Goal: Task Accomplishment & Management: Manage account settings

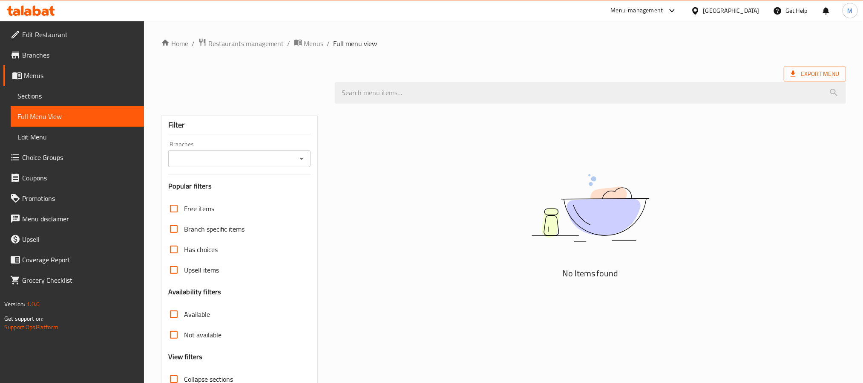
click at [756, 13] on div "Qatar" at bounding box center [732, 10] width 56 height 9
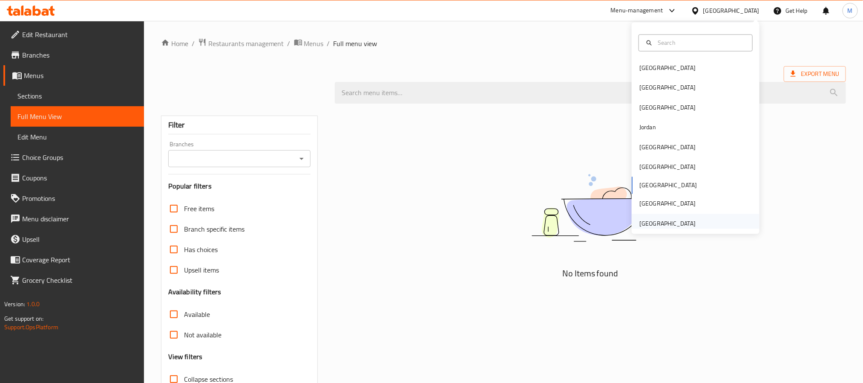
click at [675, 222] on div "[GEOGRAPHIC_DATA]" at bounding box center [668, 223] width 56 height 9
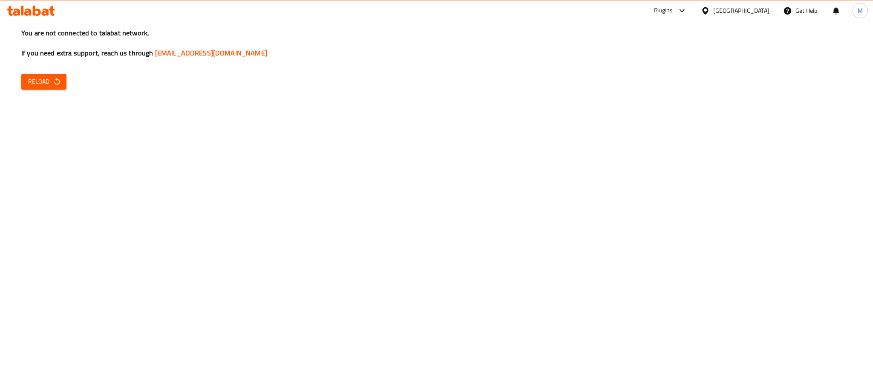
click at [37, 79] on span "Reload" at bounding box center [44, 81] width 32 height 11
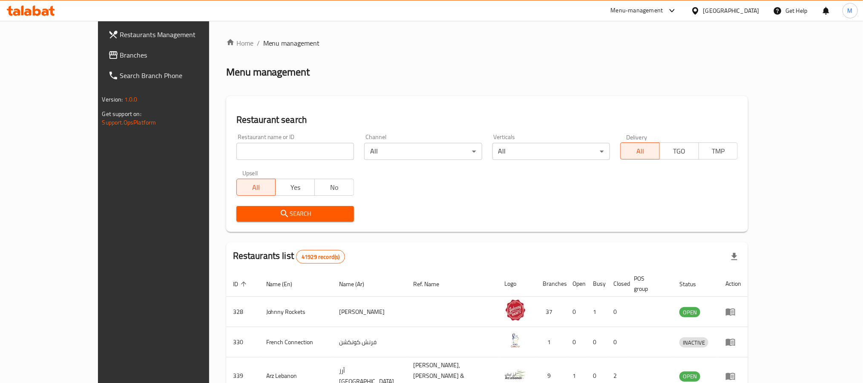
click at [120, 50] on span "Branches" at bounding box center [177, 55] width 115 height 10
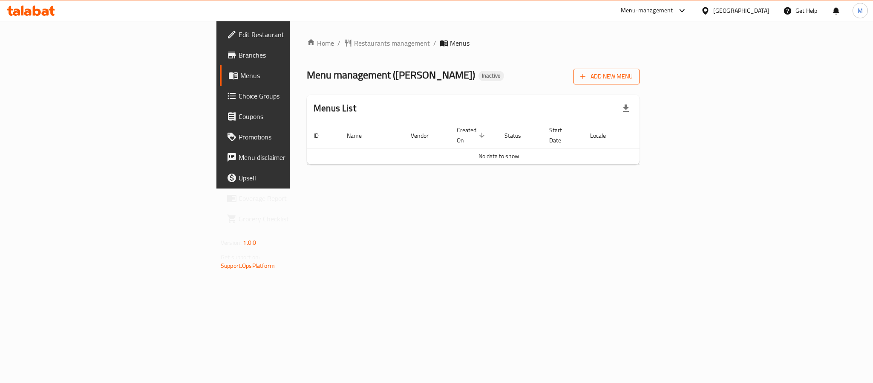
click at [633, 75] on span "Add New Menu" at bounding box center [606, 76] width 52 height 11
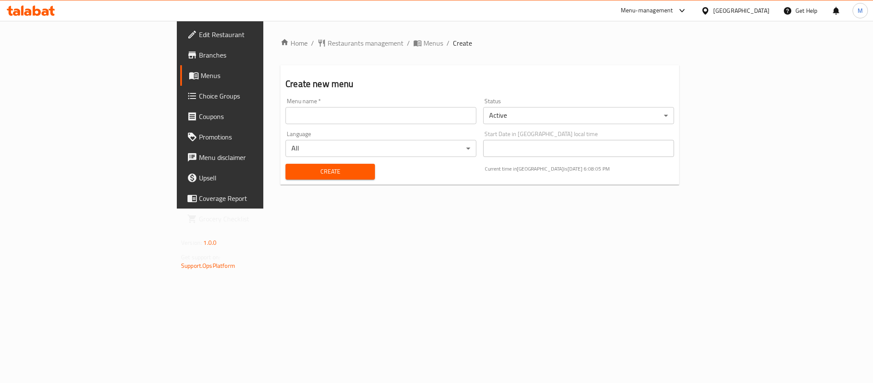
click at [286, 112] on input "text" at bounding box center [381, 115] width 191 height 17
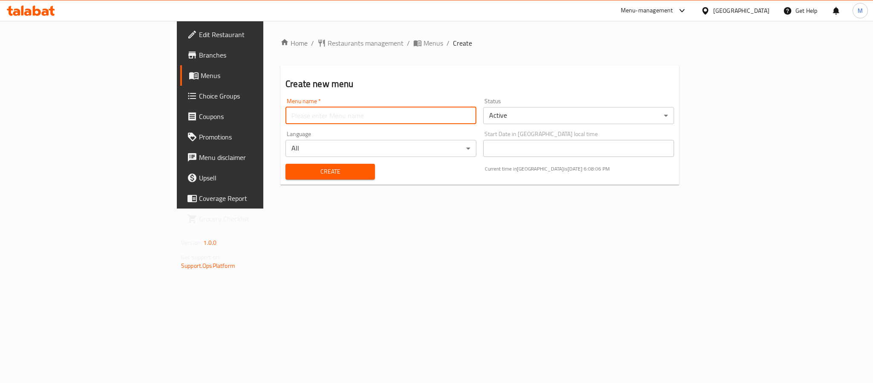
type input "New Menu"
click at [292, 169] on span "Create" at bounding box center [330, 171] width 76 height 11
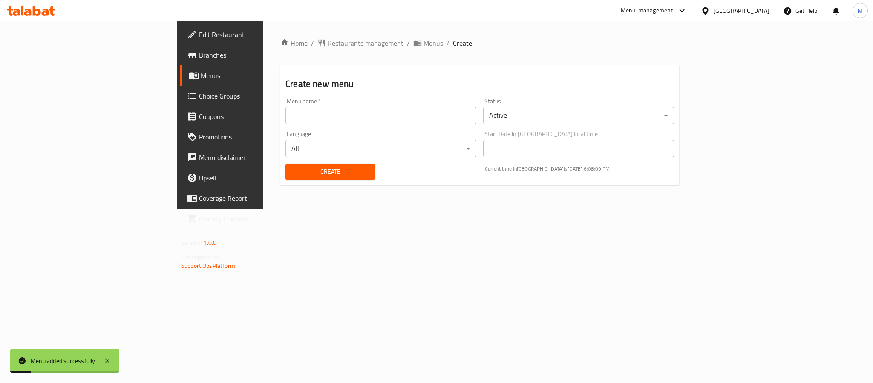
click at [424, 41] on span "Menus" at bounding box center [434, 43] width 20 height 10
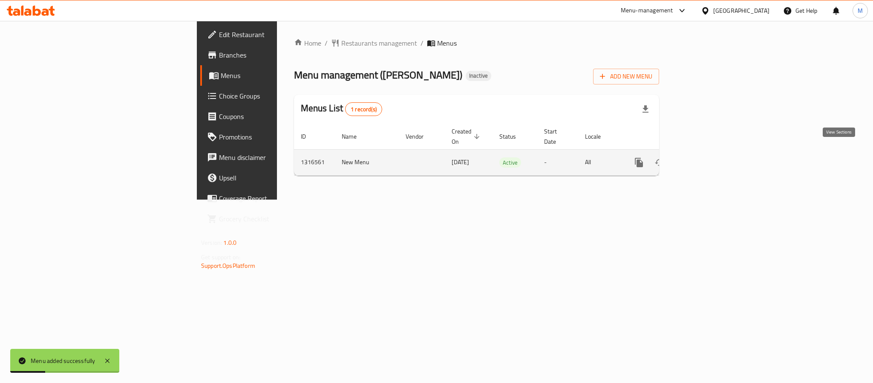
click at [704, 159] on icon "enhanced table" at bounding box center [701, 163] width 8 height 8
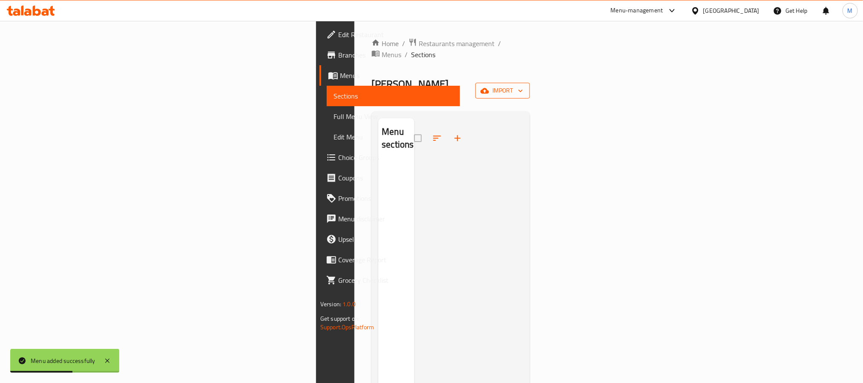
click at [523, 85] on span "import" at bounding box center [502, 90] width 41 height 11
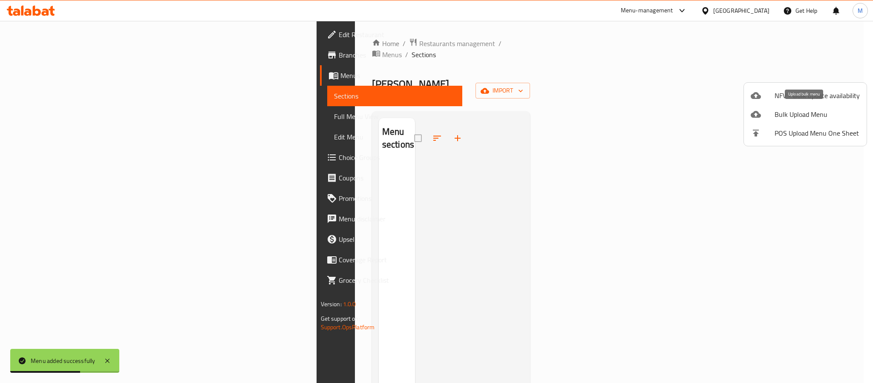
click at [798, 113] on span "Bulk Upload Menu" at bounding box center [817, 114] width 85 height 10
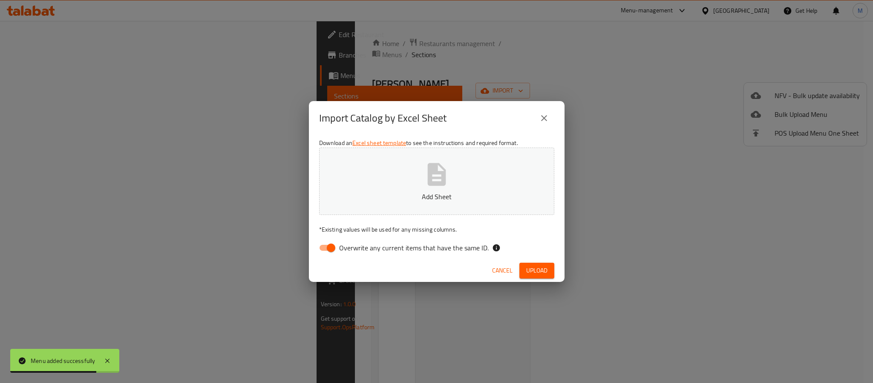
click at [332, 251] on input "Overwrite any current items that have the same ID." at bounding box center [331, 248] width 49 height 16
checkbox input "false"
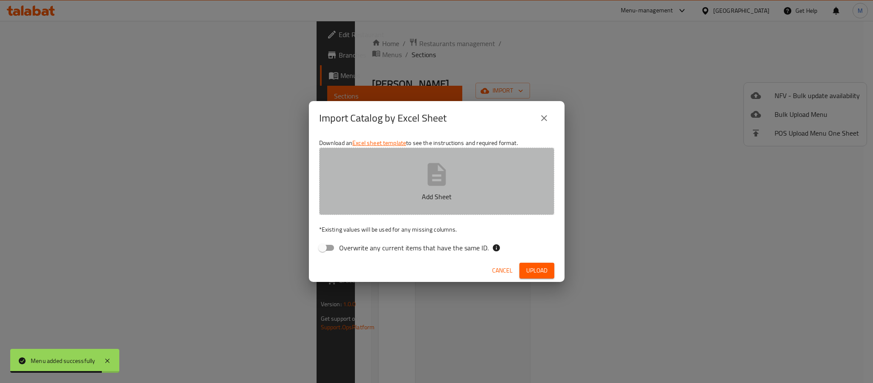
click at [417, 196] on p "Add Sheet" at bounding box center [436, 196] width 209 height 10
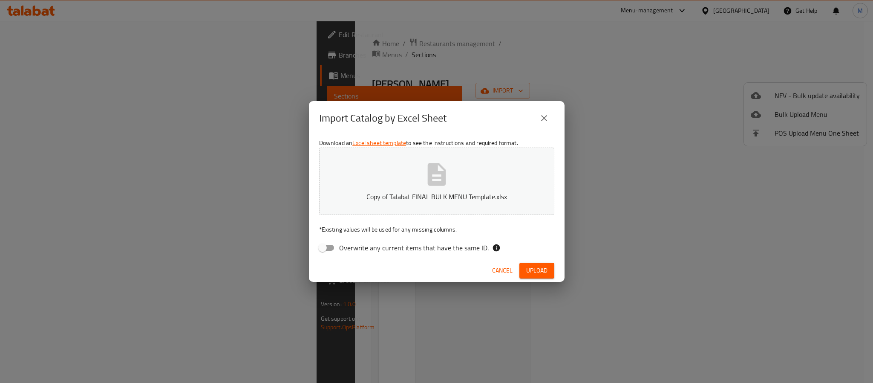
click at [533, 271] on span "Upload" at bounding box center [536, 270] width 21 height 11
click at [546, 125] on button "close" at bounding box center [544, 118] width 20 height 20
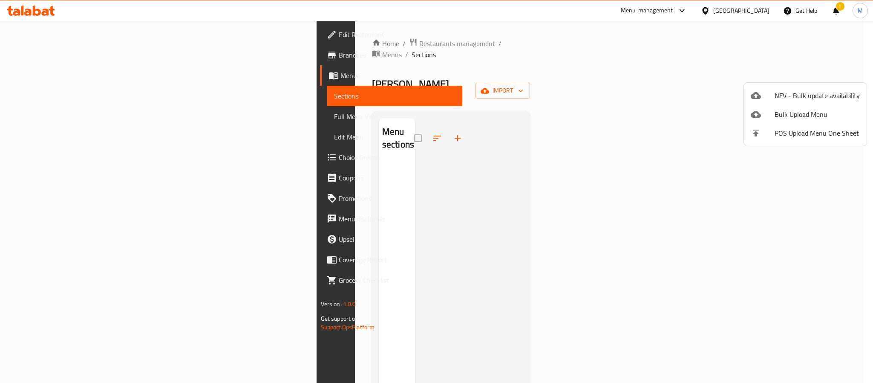
click at [672, 68] on div at bounding box center [436, 191] width 873 height 383
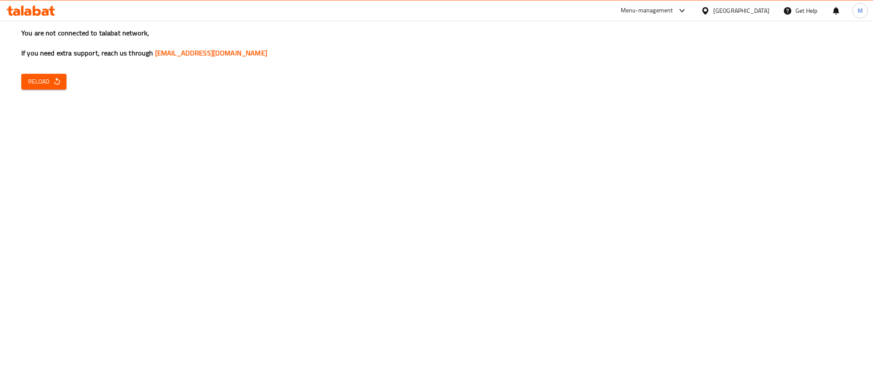
click at [46, 81] on span "Reload" at bounding box center [44, 81] width 32 height 11
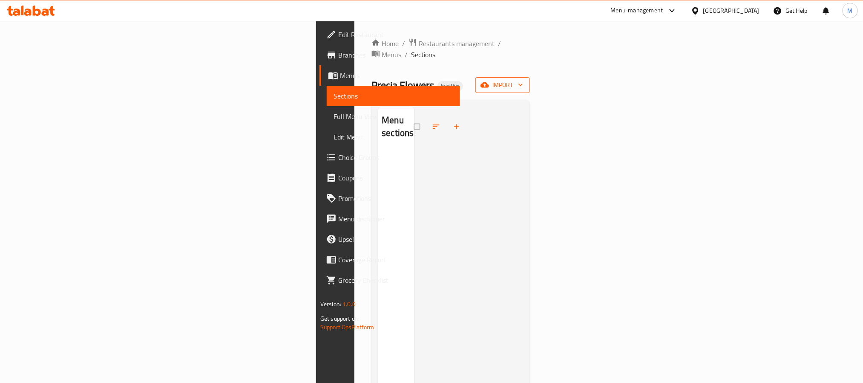
click at [523, 80] on span "import" at bounding box center [502, 85] width 41 height 11
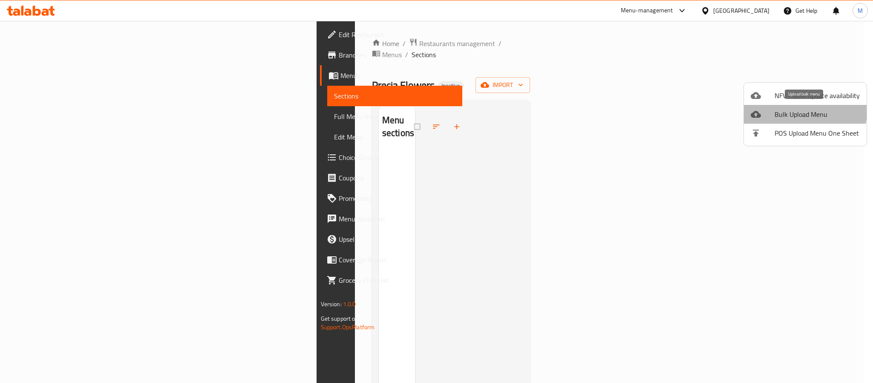
click at [801, 111] on span "Bulk Upload Menu" at bounding box center [817, 114] width 85 height 10
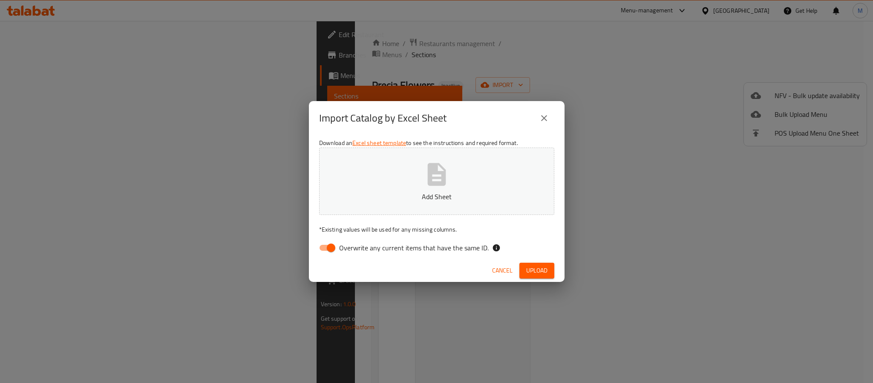
click at [330, 252] on input "Overwrite any current items that have the same ID." at bounding box center [331, 248] width 49 height 16
checkbox input "false"
click at [431, 198] on p "Add Sheet" at bounding box center [436, 196] width 209 height 10
click at [546, 275] on span "Upload" at bounding box center [536, 270] width 21 height 11
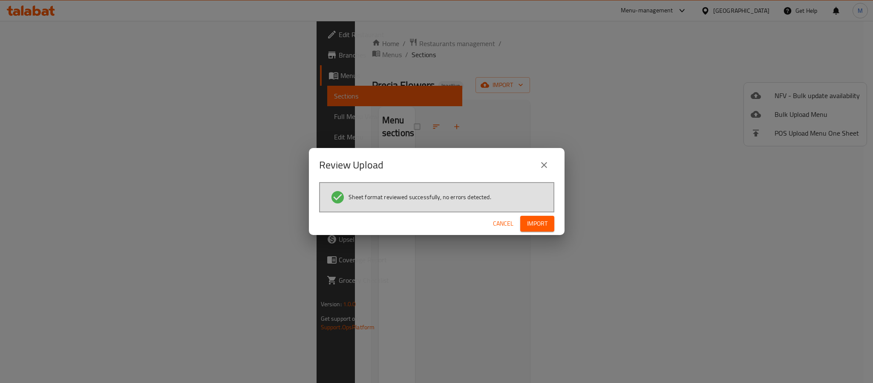
click at [539, 227] on span "Import" at bounding box center [537, 223] width 20 height 11
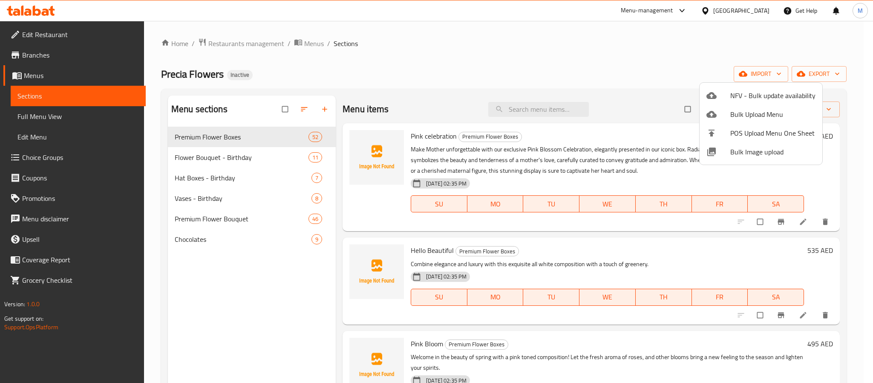
click at [635, 62] on div at bounding box center [436, 191] width 873 height 383
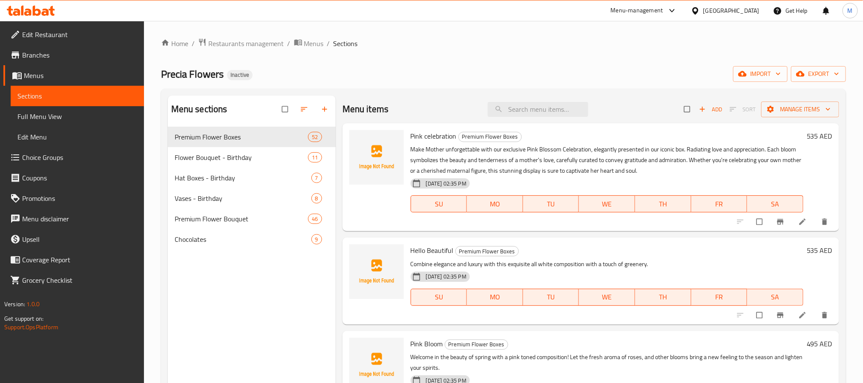
click at [505, 50] on div "Home / Restaurants management / Menus / Sections Precia Flowers Inactive import…" at bounding box center [503, 261] width 685 height 447
click at [764, 75] on span "import" at bounding box center [760, 74] width 41 height 11
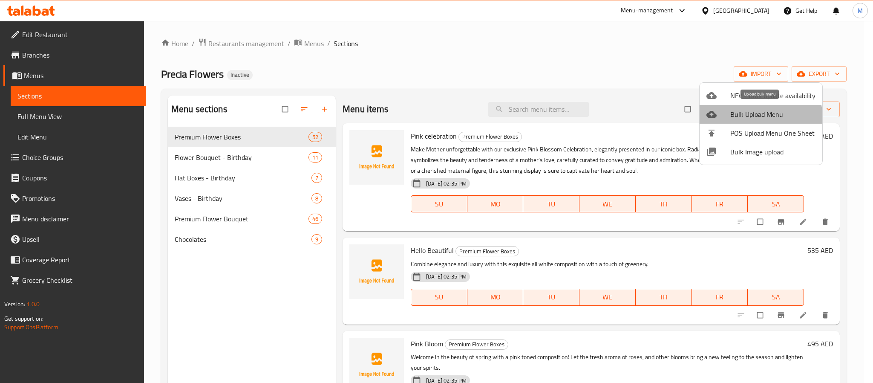
click at [756, 118] on span "Bulk Upload Menu" at bounding box center [772, 114] width 85 height 10
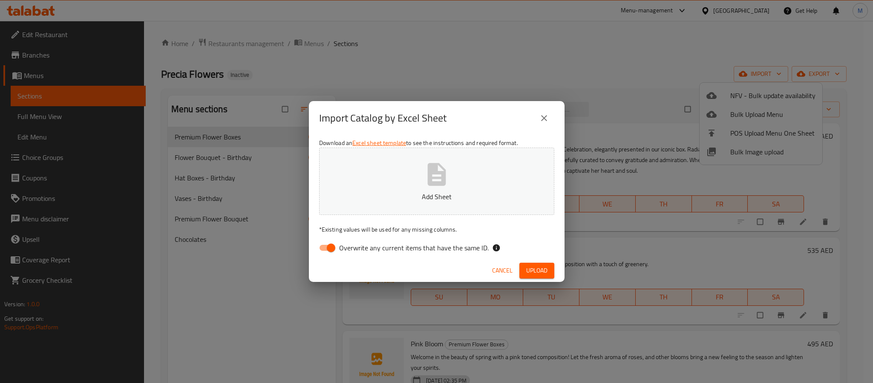
click at [329, 248] on input "Overwrite any current items that have the same ID." at bounding box center [331, 248] width 49 height 16
checkbox input "false"
click at [424, 188] on button "Add Sheet" at bounding box center [436, 180] width 235 height 67
click at [534, 274] on span "Upload" at bounding box center [536, 270] width 21 height 11
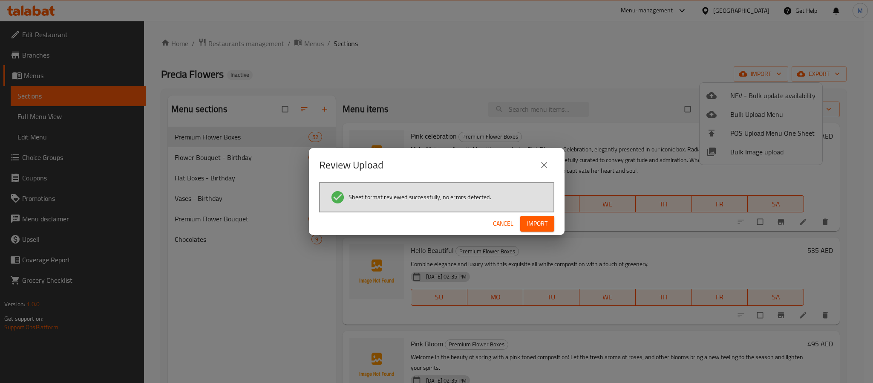
click at [536, 219] on span "Import" at bounding box center [537, 223] width 20 height 11
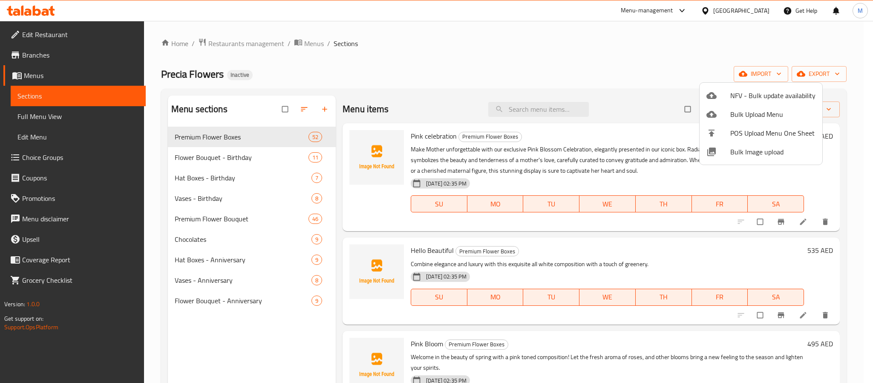
click at [616, 72] on div at bounding box center [436, 191] width 873 height 383
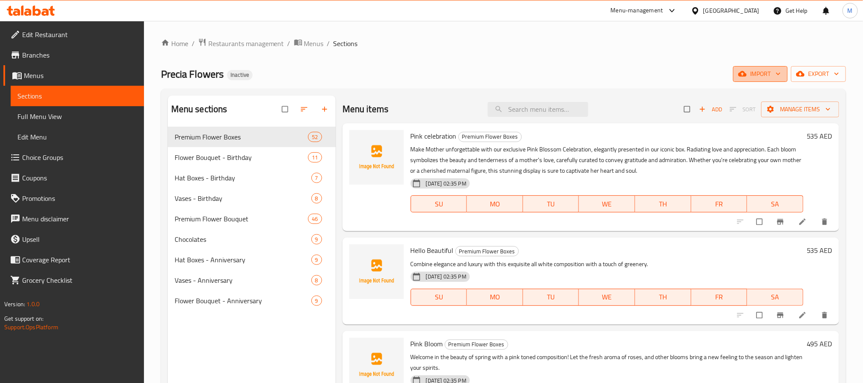
click at [762, 72] on span "import" at bounding box center [760, 74] width 41 height 11
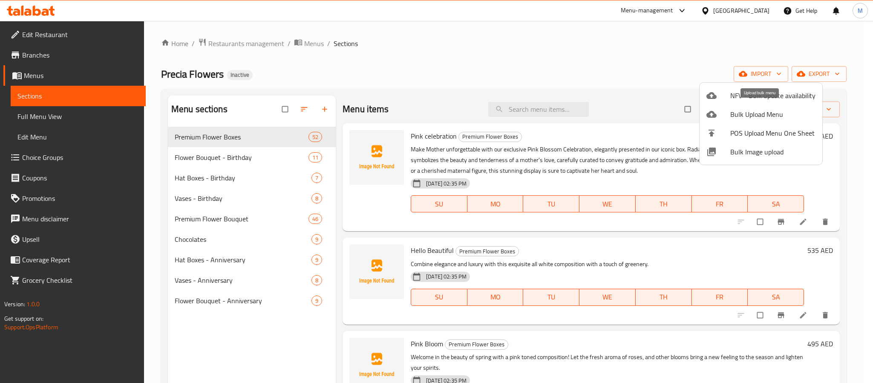
click at [757, 112] on span "Bulk Upload Menu" at bounding box center [772, 114] width 85 height 10
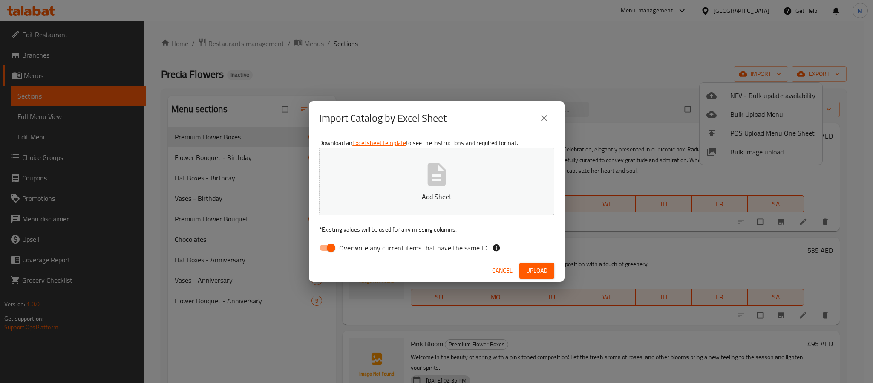
click at [337, 243] on input "Overwrite any current items that have the same ID." at bounding box center [331, 248] width 49 height 16
checkbox input "false"
click at [447, 182] on icon "button" at bounding box center [436, 174] width 27 height 27
click at [535, 270] on span "Upload" at bounding box center [536, 270] width 21 height 11
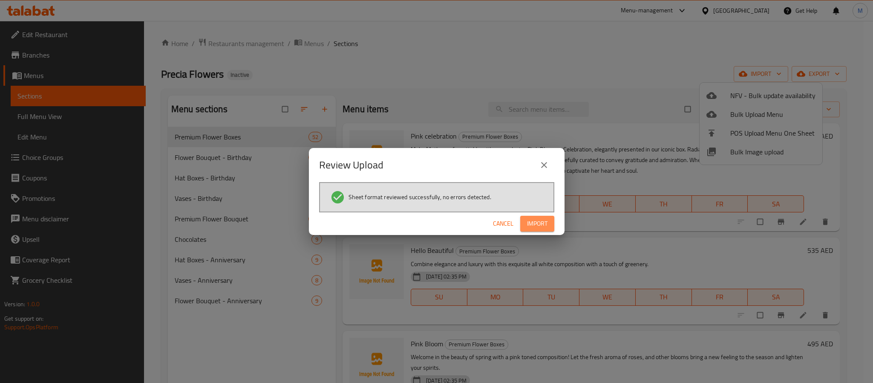
click at [538, 220] on span "Import" at bounding box center [537, 223] width 20 height 11
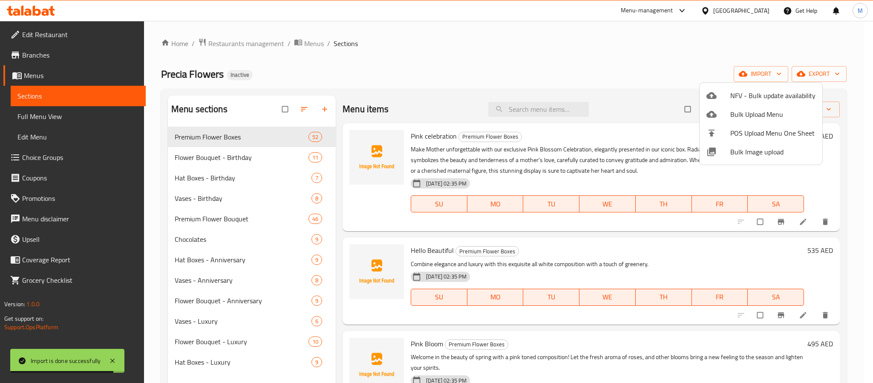
click at [523, 60] on div at bounding box center [436, 191] width 873 height 383
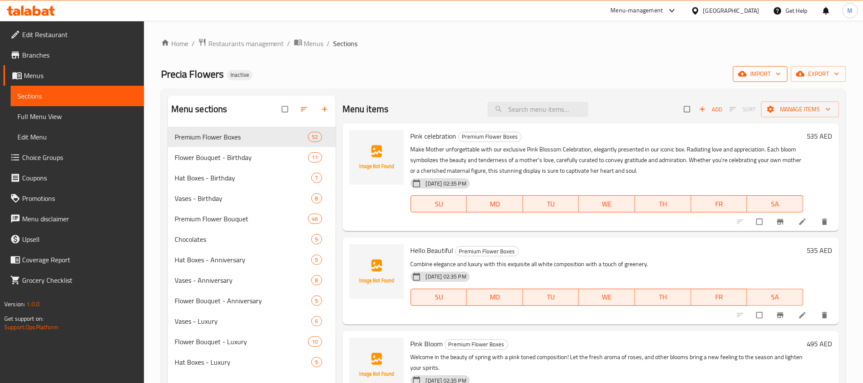
click at [772, 71] on span "import" at bounding box center [760, 74] width 41 height 11
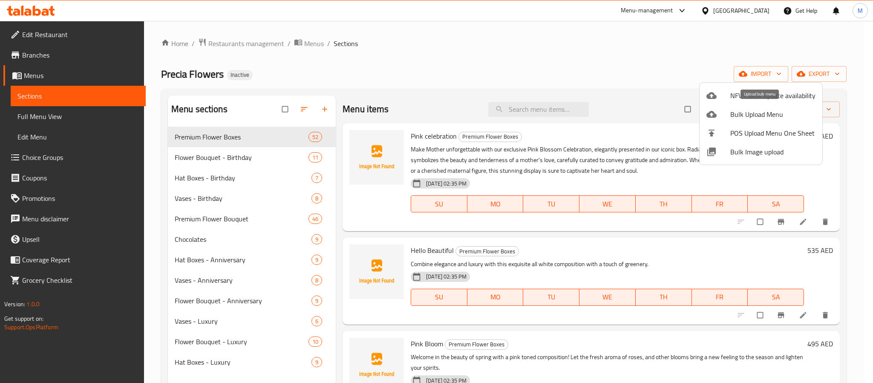
click at [752, 114] on span "Bulk Upload Menu" at bounding box center [772, 114] width 85 height 10
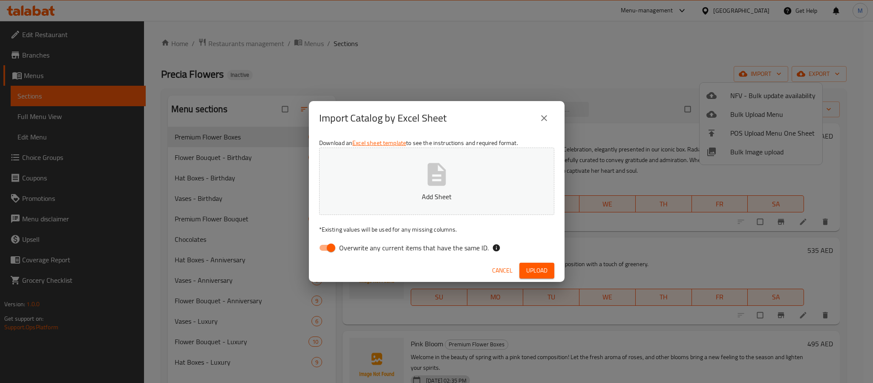
click at [324, 251] on input "Overwrite any current items that have the same ID." at bounding box center [331, 248] width 49 height 16
checkbox input "false"
click at [425, 197] on p "Add Sheet" at bounding box center [436, 196] width 209 height 10
click at [527, 271] on span "Upload" at bounding box center [536, 270] width 21 height 11
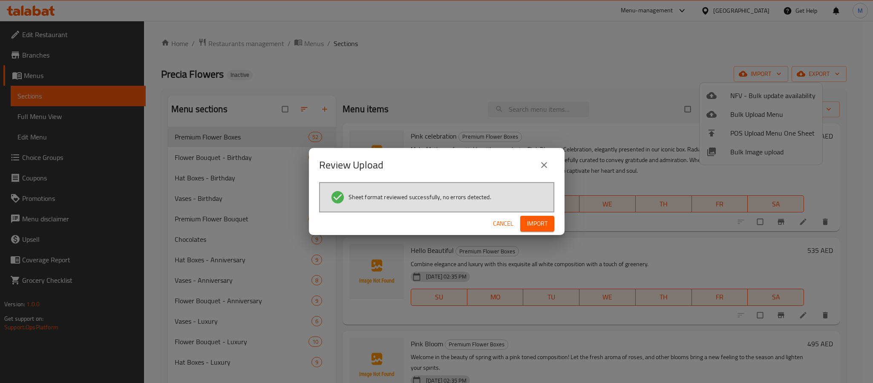
click at [540, 220] on span "Import" at bounding box center [537, 223] width 20 height 11
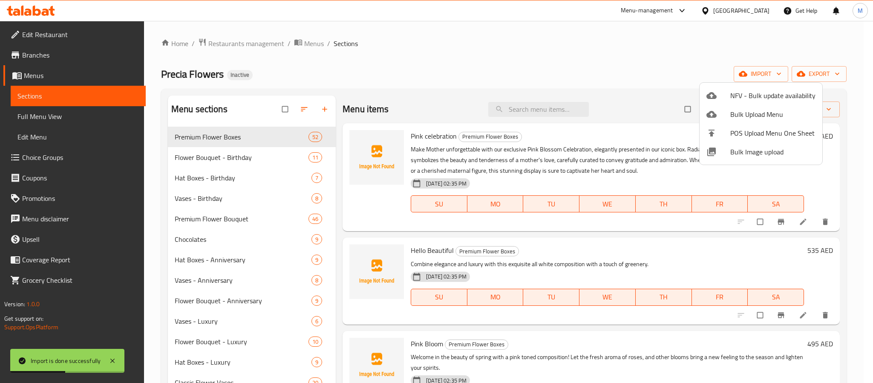
click at [482, 69] on div at bounding box center [436, 191] width 873 height 383
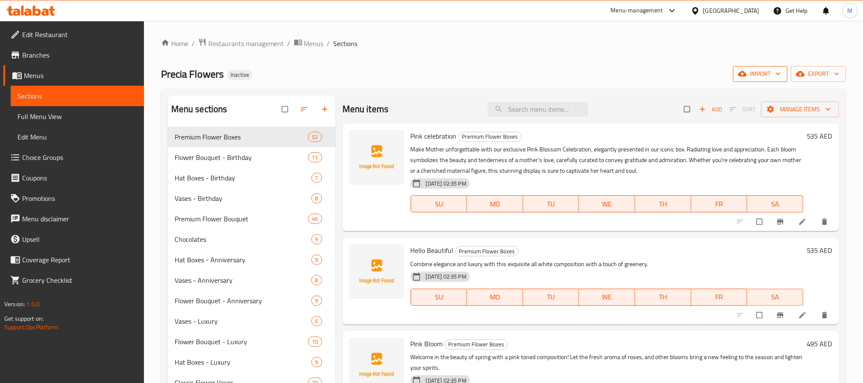
click at [739, 74] on icon "button" at bounding box center [743, 73] width 9 height 9
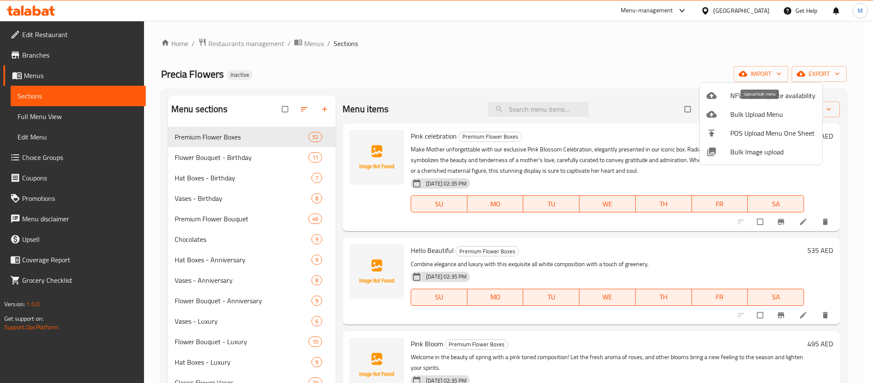
click at [757, 110] on span "Bulk Upload Menu" at bounding box center [772, 114] width 85 height 10
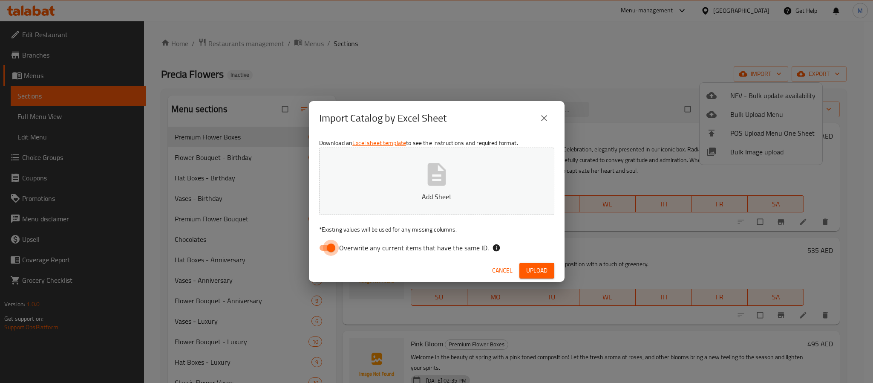
click at [331, 248] on input "Overwrite any current items that have the same ID." at bounding box center [331, 248] width 49 height 16
checkbox input "false"
click at [406, 205] on button "Add Sheet" at bounding box center [436, 180] width 235 height 67
click at [523, 265] on button "Upload" at bounding box center [536, 271] width 35 height 16
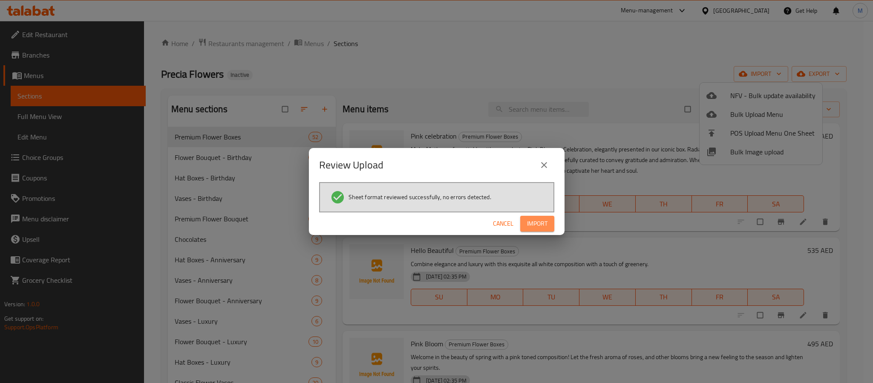
click at [537, 225] on span "Import" at bounding box center [537, 223] width 20 height 11
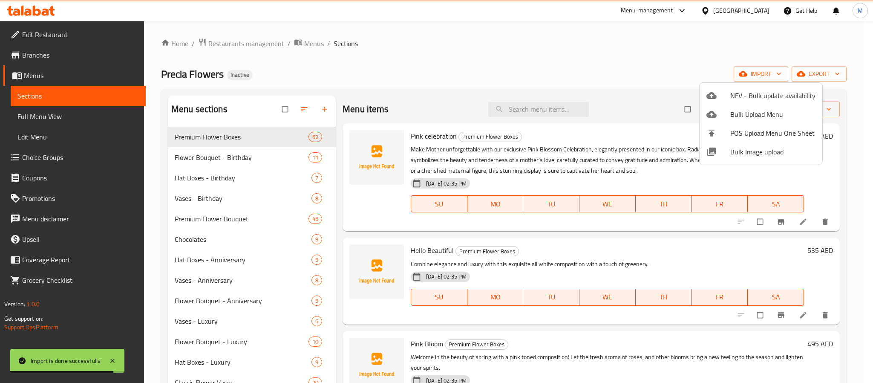
click at [653, 64] on div at bounding box center [436, 191] width 873 height 383
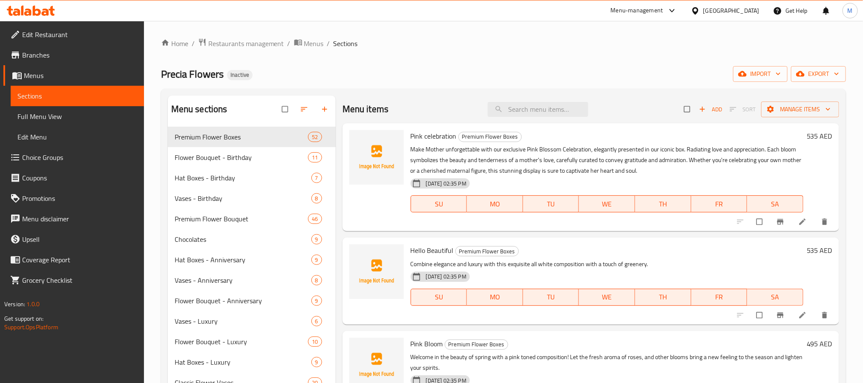
click at [495, 63] on div "Home / Restaurants management / Menus / Sections Precia Flowers Inactive import…" at bounding box center [503, 261] width 685 height 447
click at [769, 73] on span "import" at bounding box center [760, 74] width 41 height 11
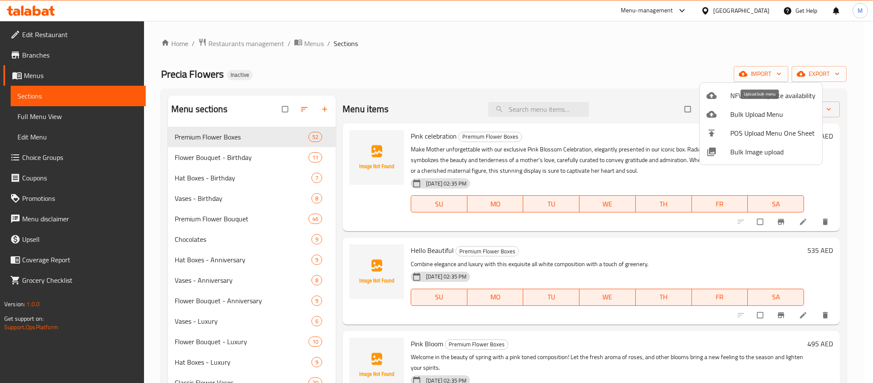
click at [745, 114] on span "Bulk Upload Menu" at bounding box center [772, 114] width 85 height 10
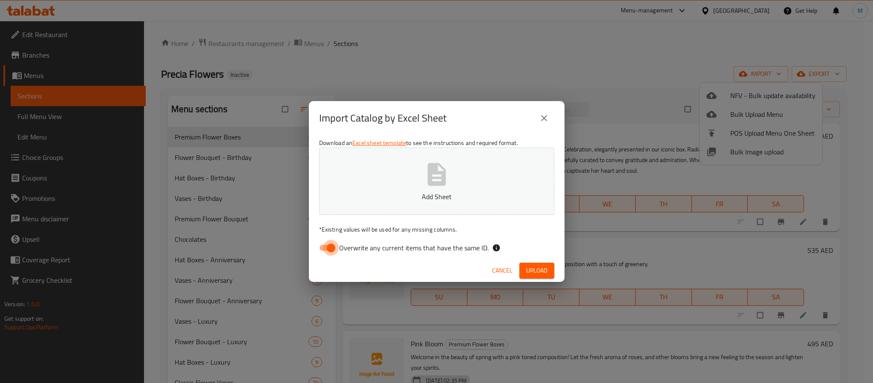
click at [325, 244] on input "Overwrite any current items that have the same ID." at bounding box center [331, 248] width 49 height 16
checkbox input "false"
click at [381, 196] on p "Add Sheet" at bounding box center [436, 196] width 209 height 10
click at [537, 273] on span "Upload" at bounding box center [536, 270] width 21 height 11
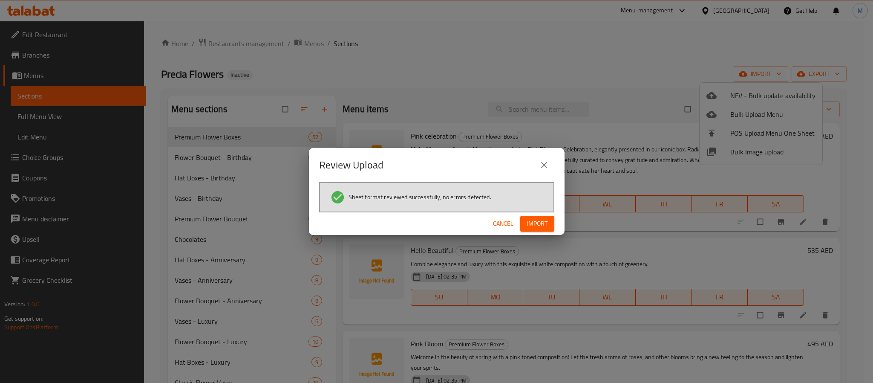
click at [545, 220] on span "Import" at bounding box center [537, 223] width 20 height 11
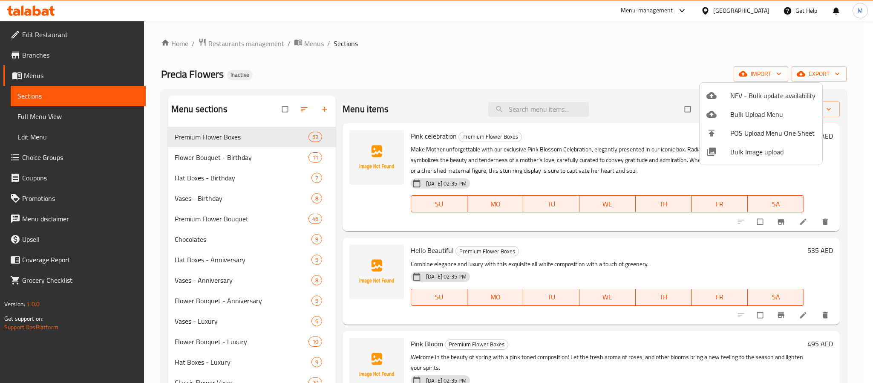
click at [473, 59] on div at bounding box center [436, 191] width 873 height 383
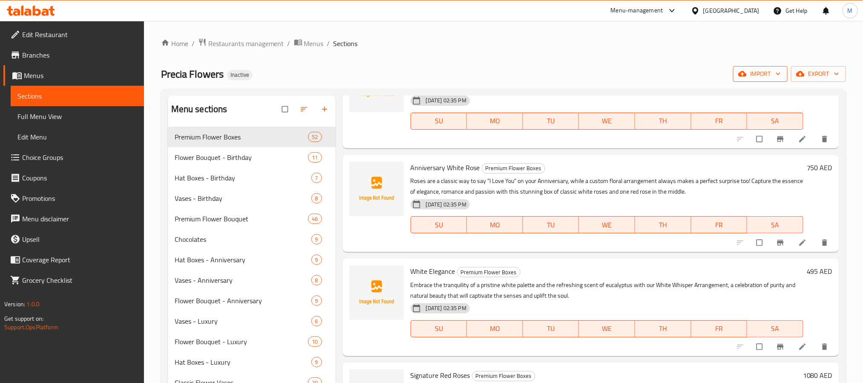
drag, startPoint x: 662, startPoint y: 63, endPoint x: 775, endPoint y: 72, distance: 113.3
click at [662, 62] on div "Home / Restaurants management / Menus / Sections Precia Flowers Inactive import…" at bounding box center [503, 282] width 685 height 488
click at [775, 72] on icon "button" at bounding box center [778, 73] width 9 height 9
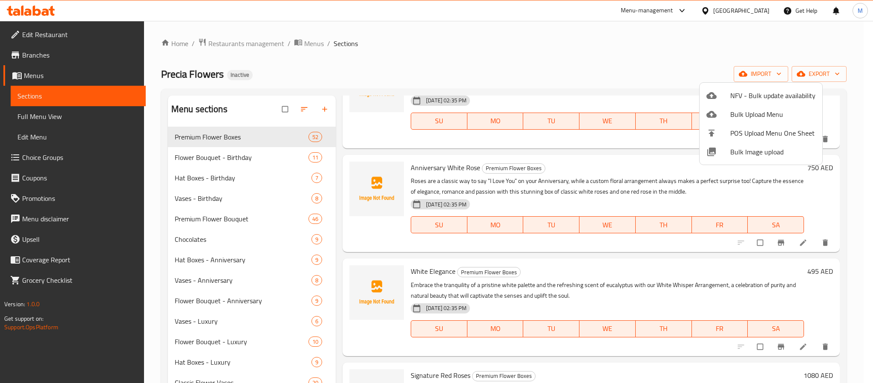
click at [467, 47] on div at bounding box center [436, 191] width 873 height 383
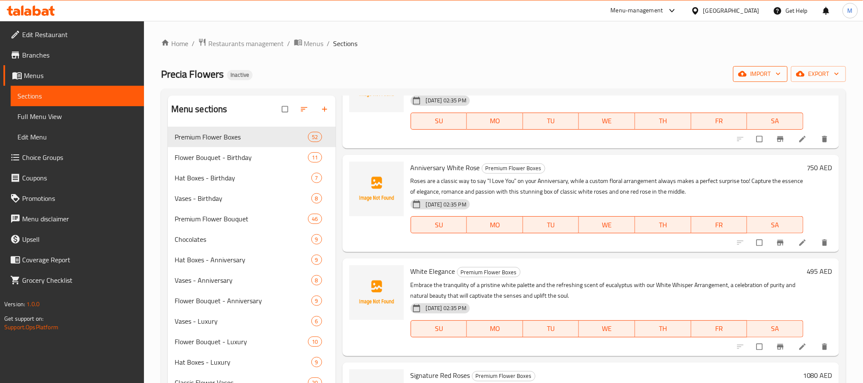
click at [762, 72] on span "import" at bounding box center [760, 74] width 41 height 11
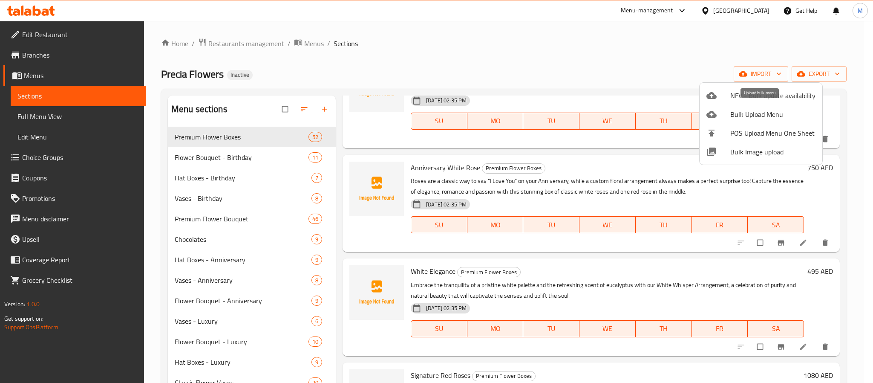
click at [762, 116] on span "Bulk Upload Menu" at bounding box center [772, 114] width 85 height 10
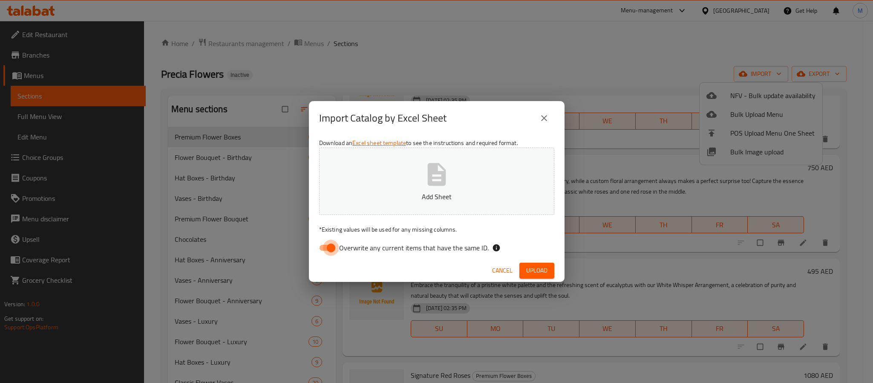
click at [325, 246] on input "Overwrite any current items that have the same ID." at bounding box center [331, 248] width 49 height 16
checkbox input "false"
click at [407, 178] on button "Add Sheet" at bounding box center [436, 180] width 235 height 67
click at [541, 270] on span "Upload" at bounding box center [536, 270] width 21 height 11
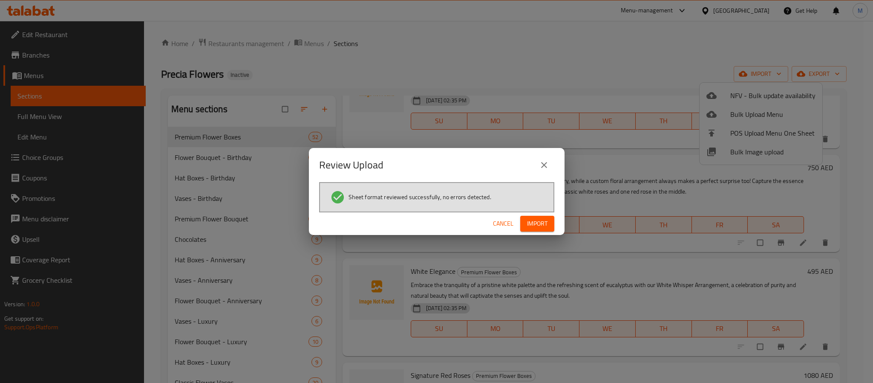
click at [540, 220] on span "Import" at bounding box center [537, 223] width 20 height 11
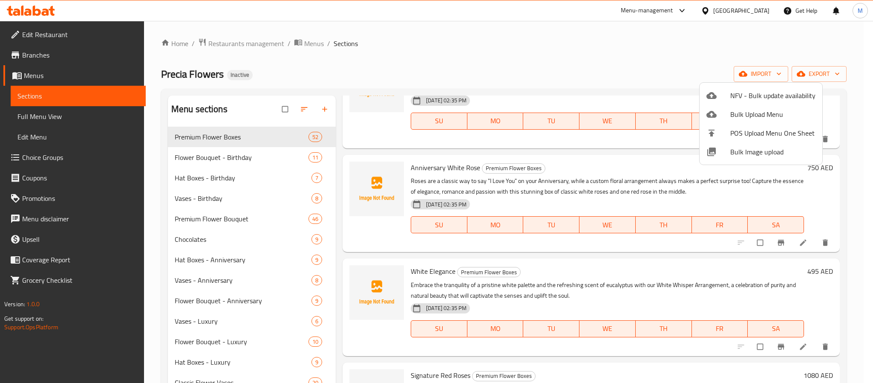
click at [503, 48] on div at bounding box center [436, 191] width 873 height 383
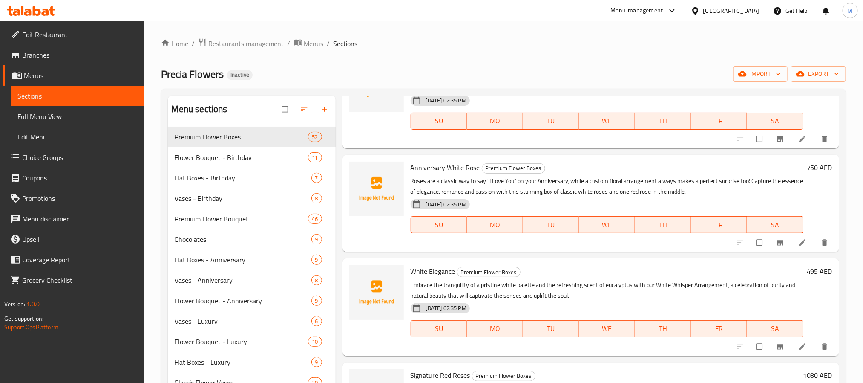
click at [45, 113] on span "Full Menu View" at bounding box center [77, 116] width 120 height 10
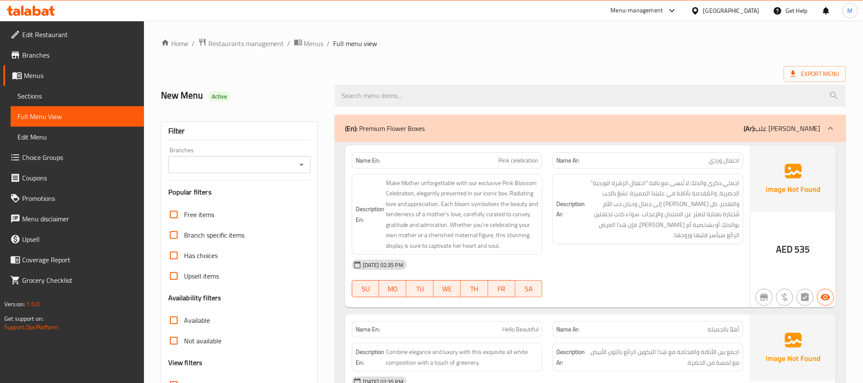
click at [281, 166] on input "Branches" at bounding box center [232, 165] width 123 height 12
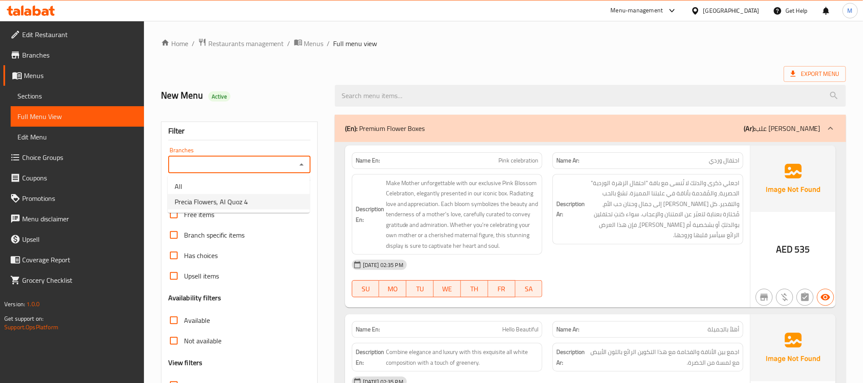
click at [271, 199] on li "Precia Flowers, Al Quoz 4" at bounding box center [239, 201] width 142 height 15
type input "Precia Flowers, Al Quoz 4"
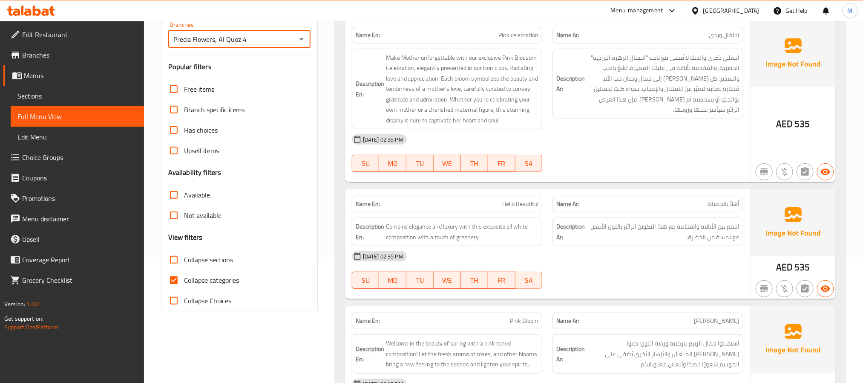
scroll to position [128, 0]
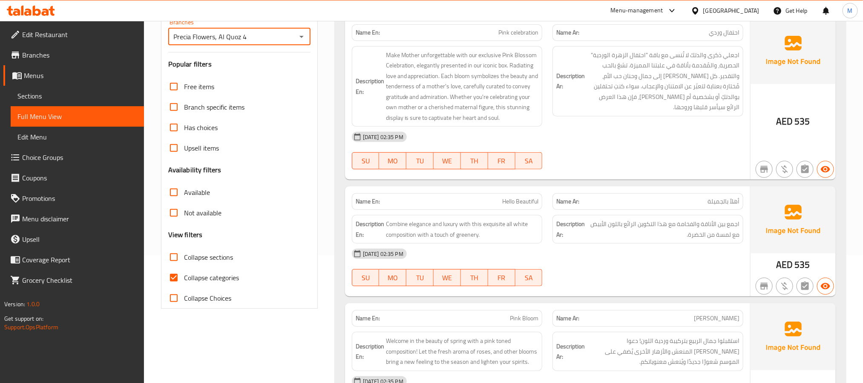
drag, startPoint x: 174, startPoint y: 280, endPoint x: 211, endPoint y: 265, distance: 40.1
click at [174, 280] on input "Collapse categories" at bounding box center [174, 277] width 20 height 20
checkbox input "false"
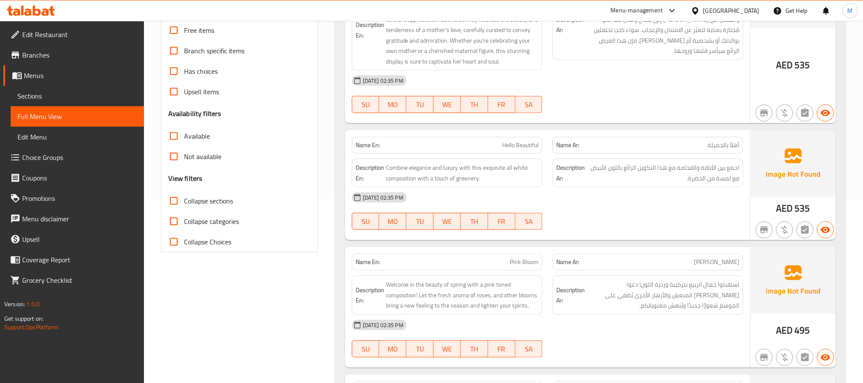
scroll to position [192, 0]
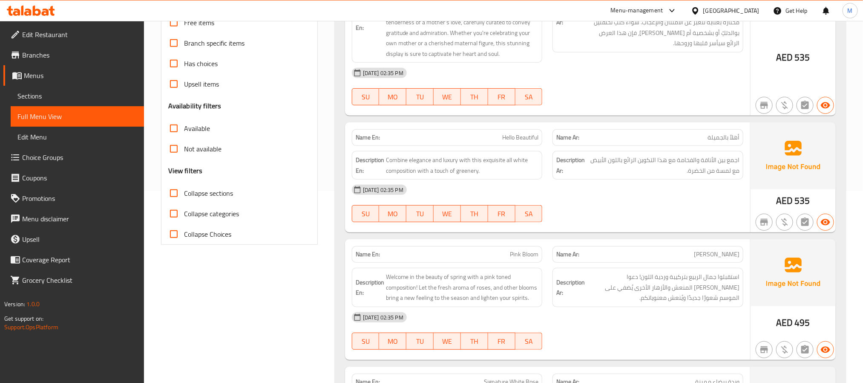
drag, startPoint x: 175, startPoint y: 191, endPoint x: 474, endPoint y: 328, distance: 329.0
click at [175, 190] on input "Collapse sections" at bounding box center [174, 193] width 20 height 20
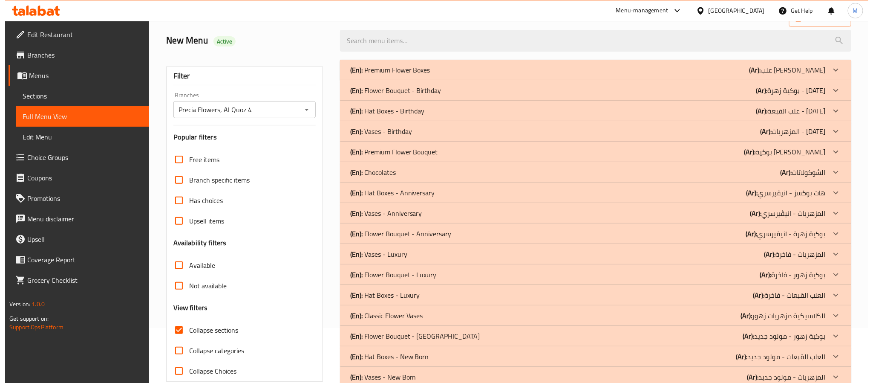
scroll to position [0, 0]
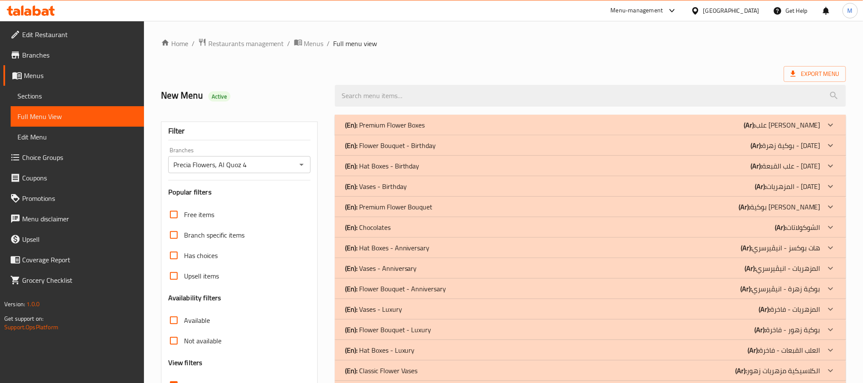
click at [608, 229] on div "(En): Chocolates (Ar): الشوكولاتات" at bounding box center [583, 227] width 476 height 10
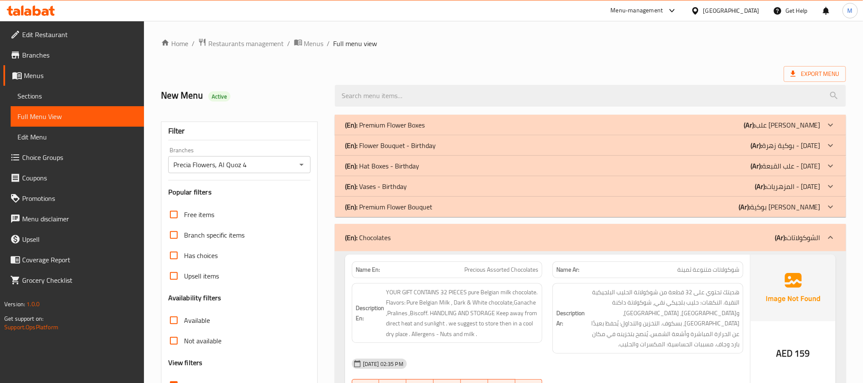
click at [564, 211] on div "(En): Premium Flower Bouquet (Ar): بوكية [PERSON_NAME]" at bounding box center [583, 207] width 476 height 10
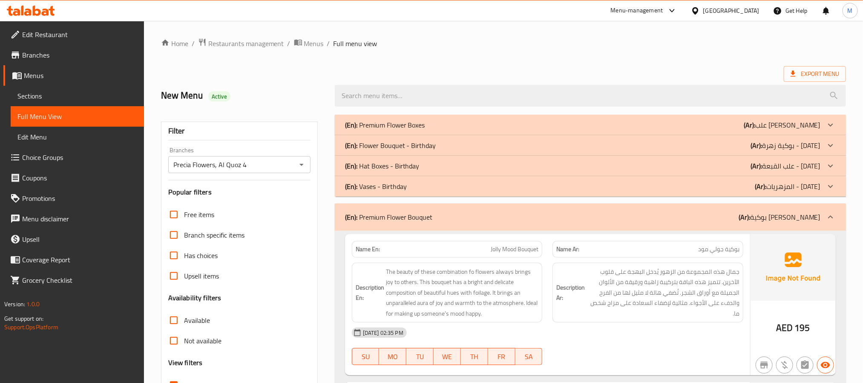
click at [430, 190] on div "(En): Vases - Birthday (Ar): المزهريات - [DATE]" at bounding box center [583, 186] width 476 height 10
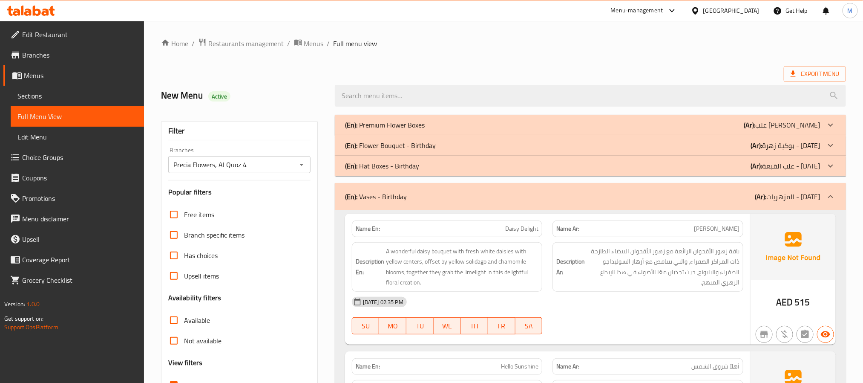
click at [433, 166] on div "(En): Hat Boxes - Birthday (Ar): علب القبعة - [DATE]" at bounding box center [583, 166] width 476 height 10
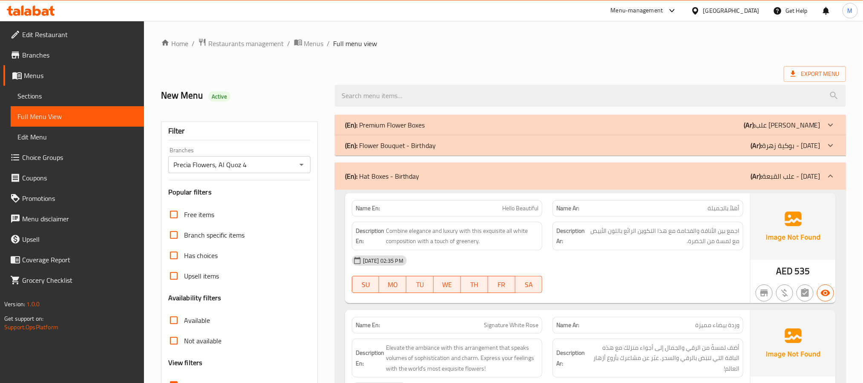
click at [435, 143] on div "(En): Flower Bouquet - Birthday (Ar): بوكية زهرة - [DATE]" at bounding box center [583, 145] width 476 height 10
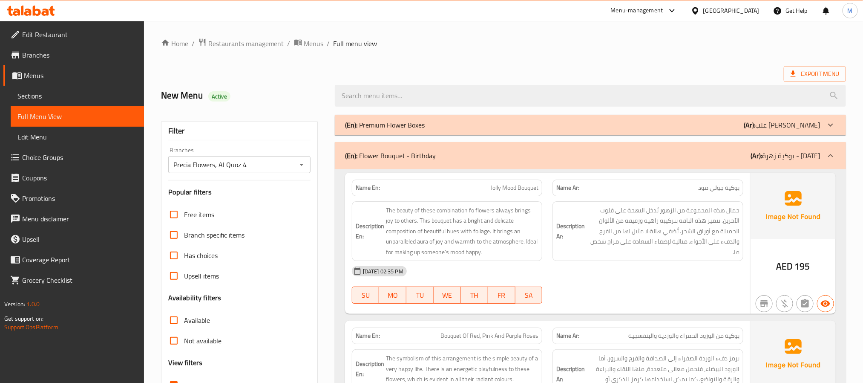
click at [442, 124] on div "(En): Premium Flower Boxes (Ar): علب [PERSON_NAME]" at bounding box center [583, 125] width 476 height 10
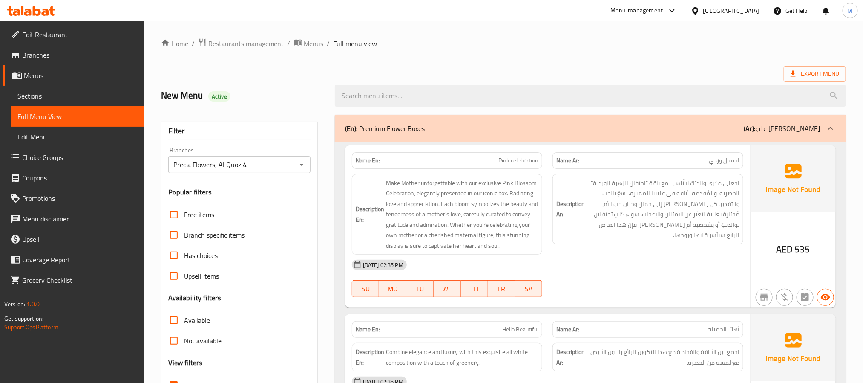
scroll to position [128, 0]
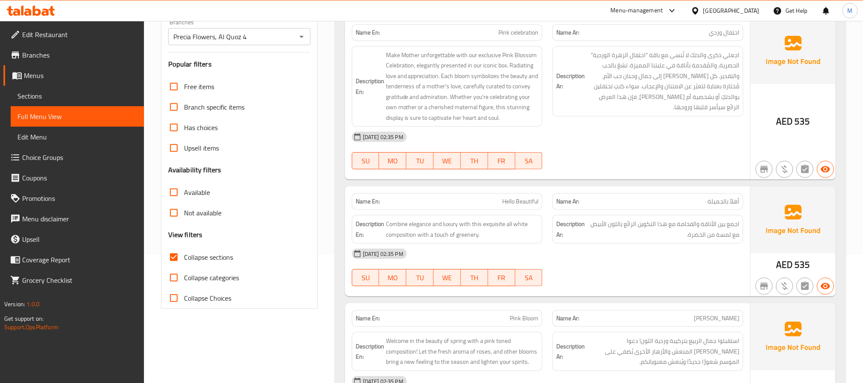
click at [175, 256] on input "Collapse sections" at bounding box center [174, 257] width 20 height 20
checkbox input "false"
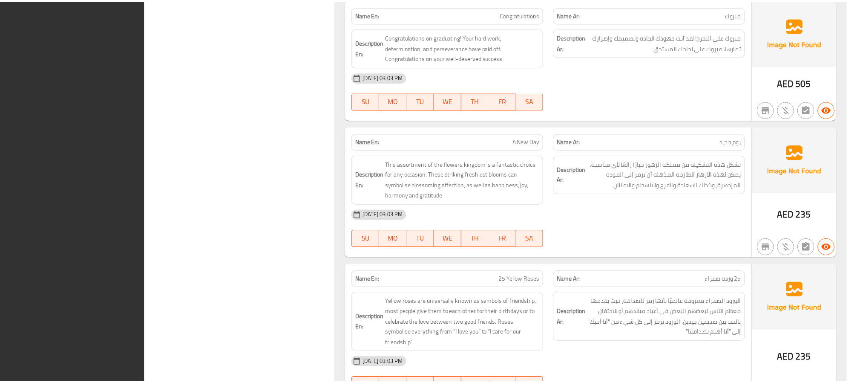
scroll to position [36611, 0]
